Goal: Task Accomplishment & Management: Use online tool/utility

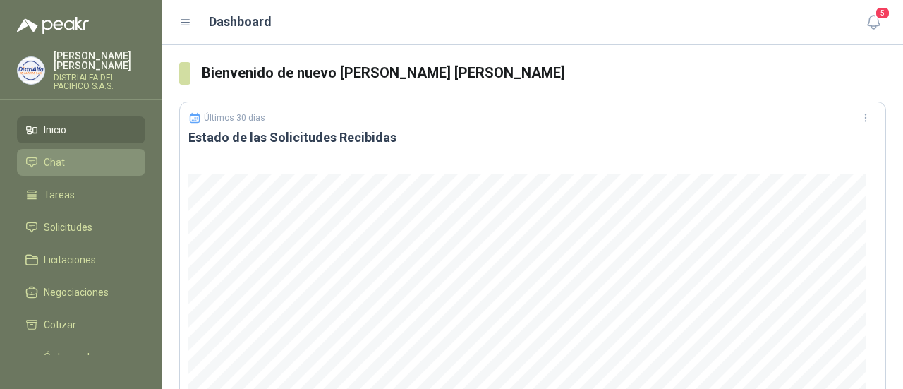
click at [59, 159] on span "Chat" at bounding box center [54, 162] width 21 height 16
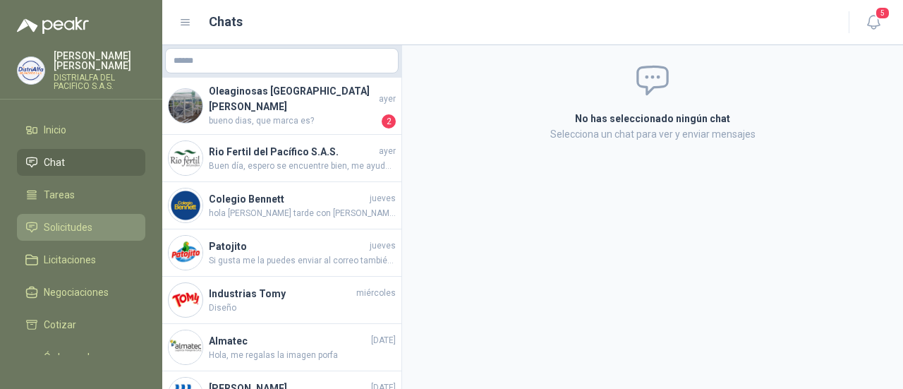
click at [65, 226] on span "Solicitudes" at bounding box center [68, 227] width 49 height 16
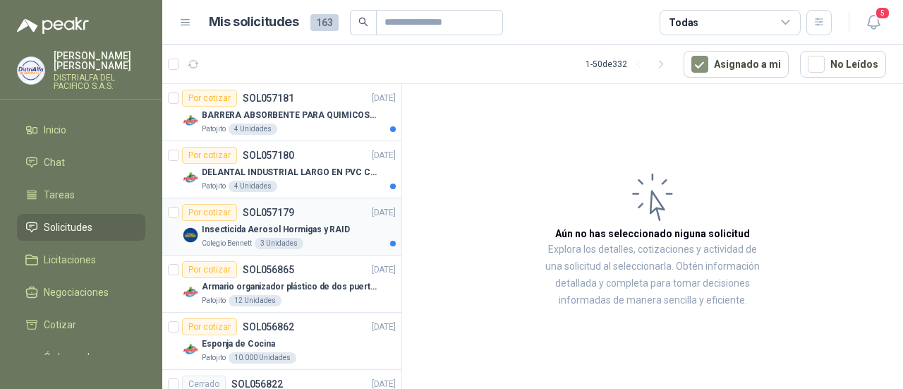
click at [329, 235] on div "Insecticida Aerosol Hormigas y RAID" at bounding box center [299, 229] width 194 height 17
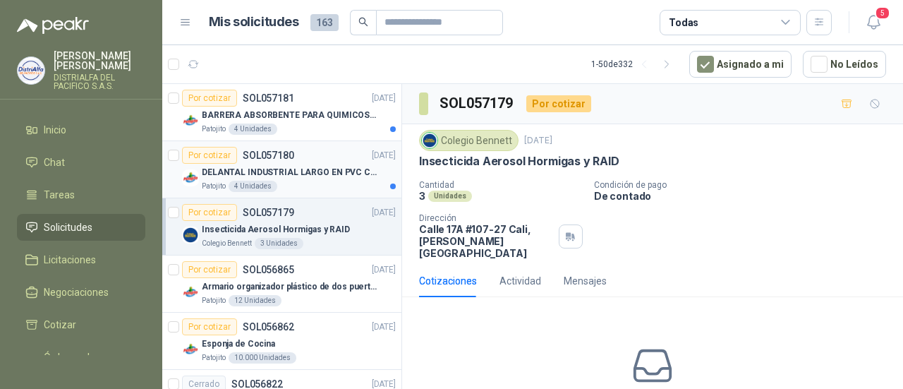
click at [339, 178] on div "DELANTAL INDUSTRIAL LARGO EN PVC COLOR AMARILLO" at bounding box center [299, 172] width 194 height 17
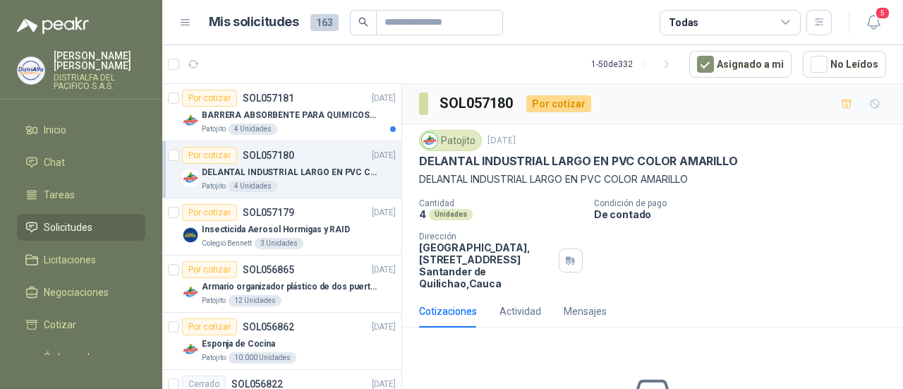
scroll to position [71, 0]
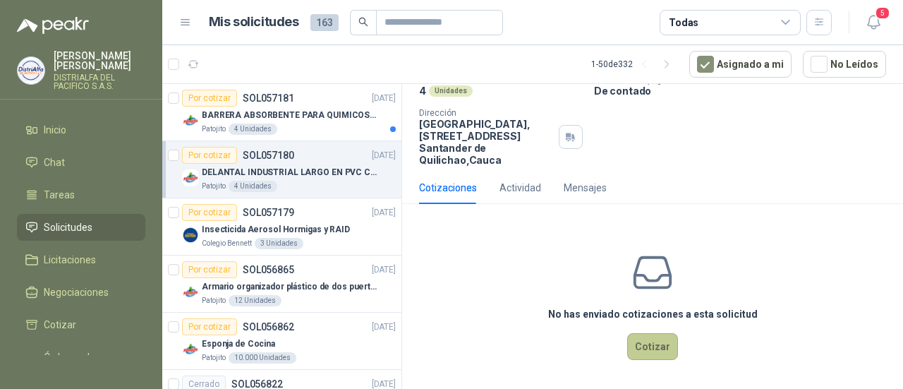
click at [654, 350] on button "Cotizar" at bounding box center [652, 346] width 51 height 27
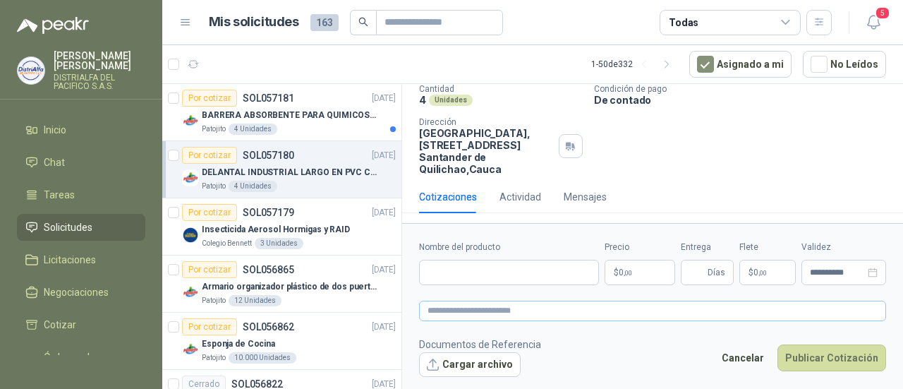
scroll to position [114, 0]
click at [539, 283] on input "Nombre del producto" at bounding box center [509, 272] width 180 height 25
